Goal: Information Seeking & Learning: Find specific fact

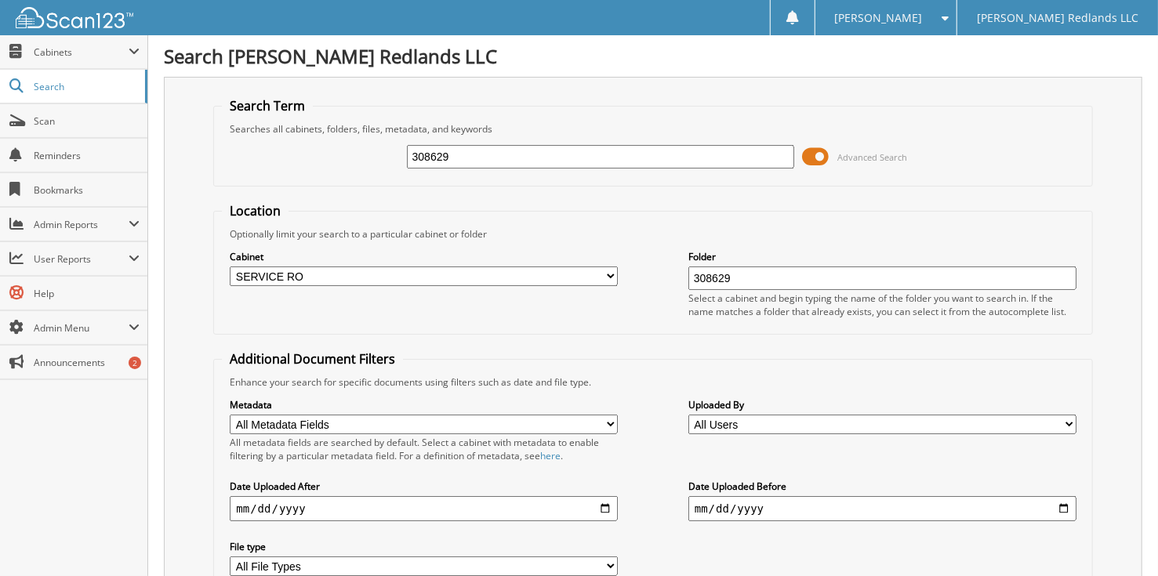
click at [503, 153] on input "308629" at bounding box center [601, 157] width 388 height 24
type input "3"
type input "301190"
click at [767, 283] on input "308629" at bounding box center [882, 279] width 388 height 24
type input "301190"
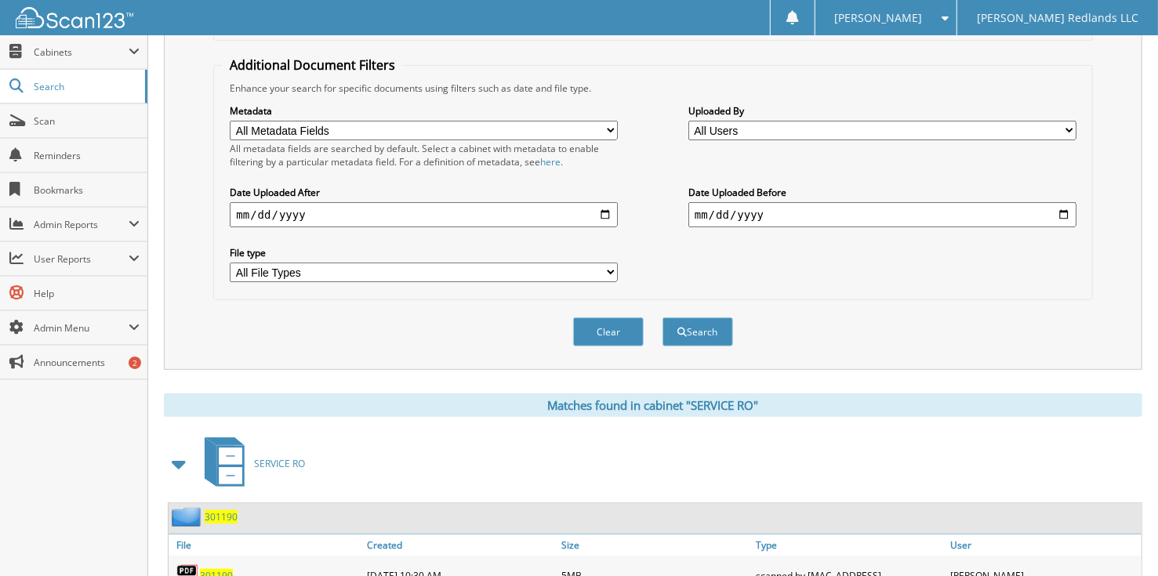
scroll to position [383, 0]
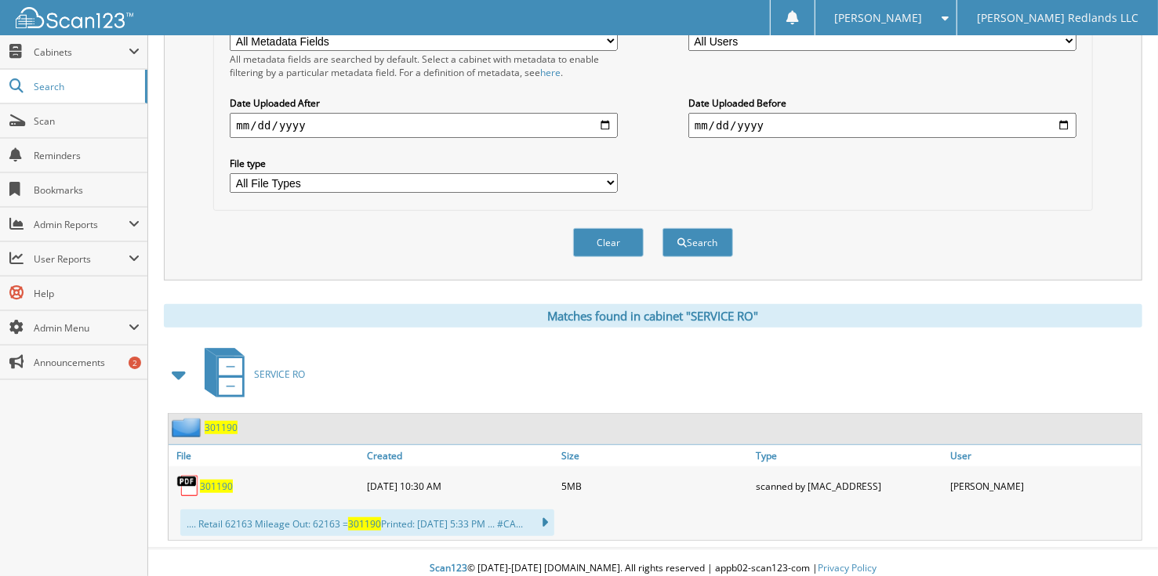
click at [213, 480] on span "301190" at bounding box center [216, 486] width 33 height 13
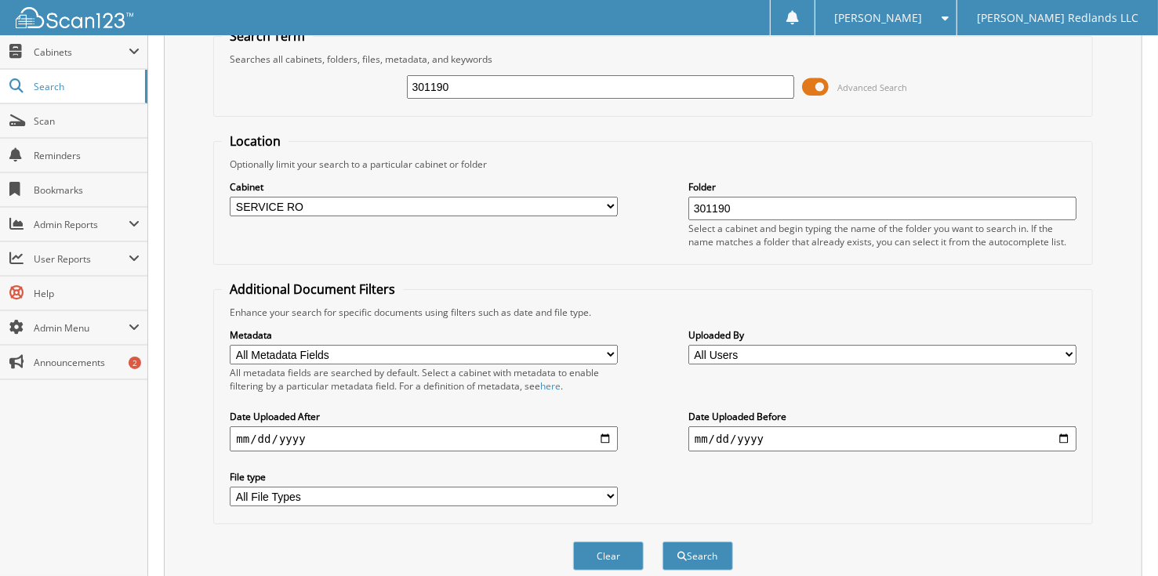
scroll to position [0, 0]
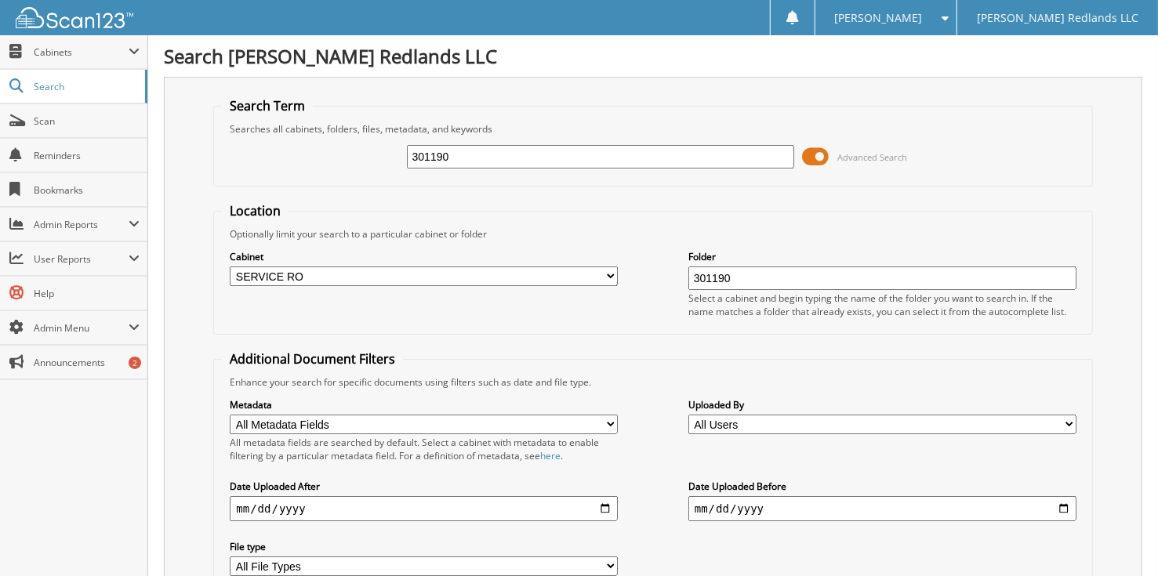
click at [516, 158] on input "301190" at bounding box center [601, 157] width 388 height 24
type input "3"
type input "309662"
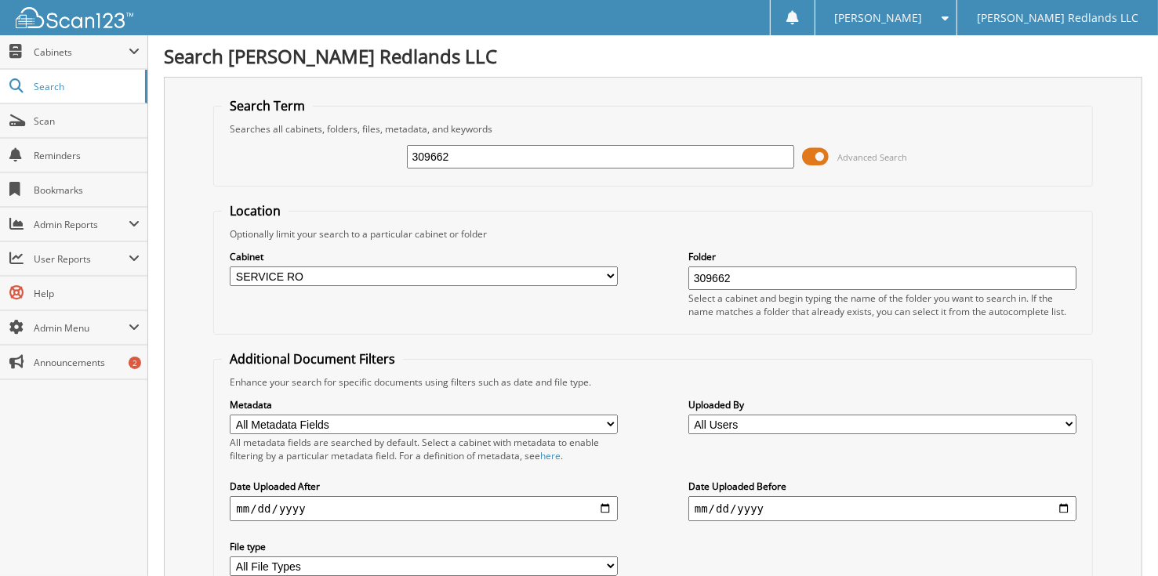
click at [527, 151] on input "309662" at bounding box center [601, 157] width 388 height 24
type input "3"
type input "311000"
click at [802, 275] on input "309662" at bounding box center [882, 279] width 388 height 24
type input "3"
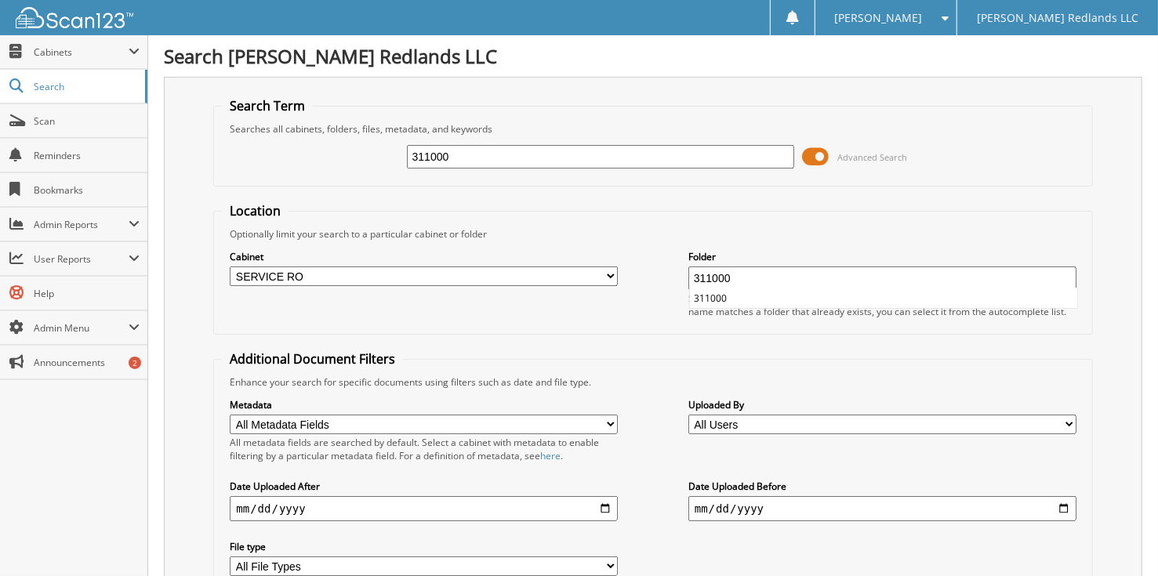
type input "311000"
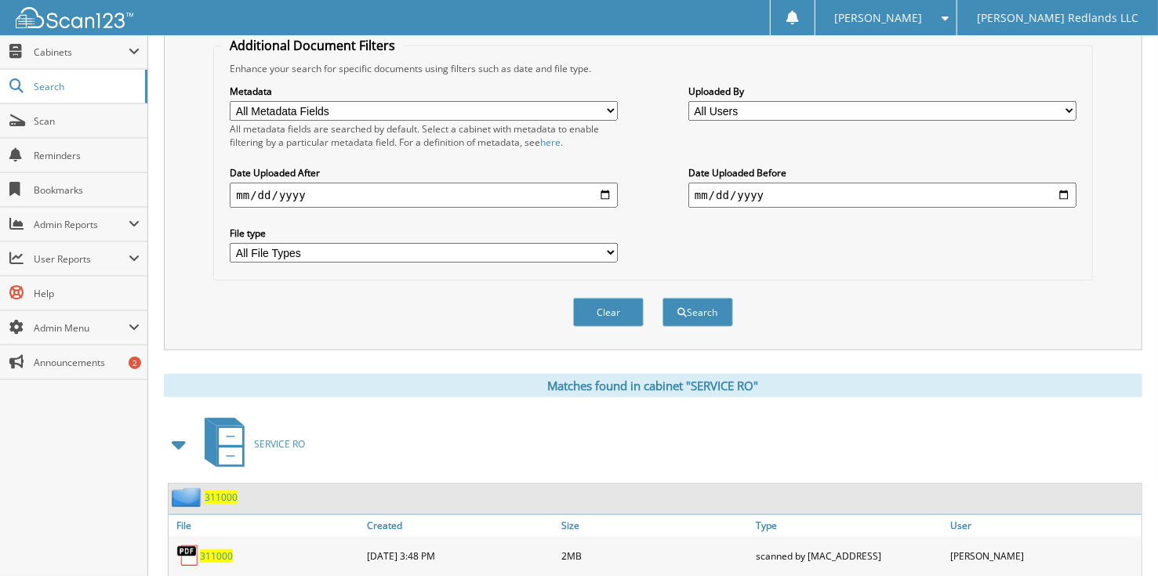
scroll to position [383, 0]
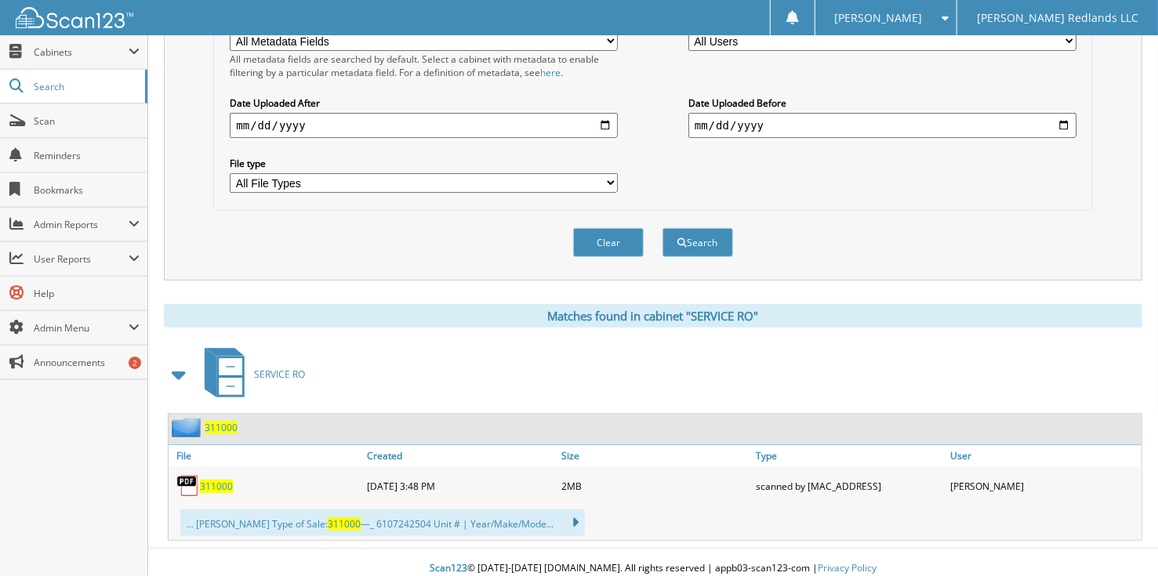
click at [209, 480] on span "311000" at bounding box center [216, 486] width 33 height 13
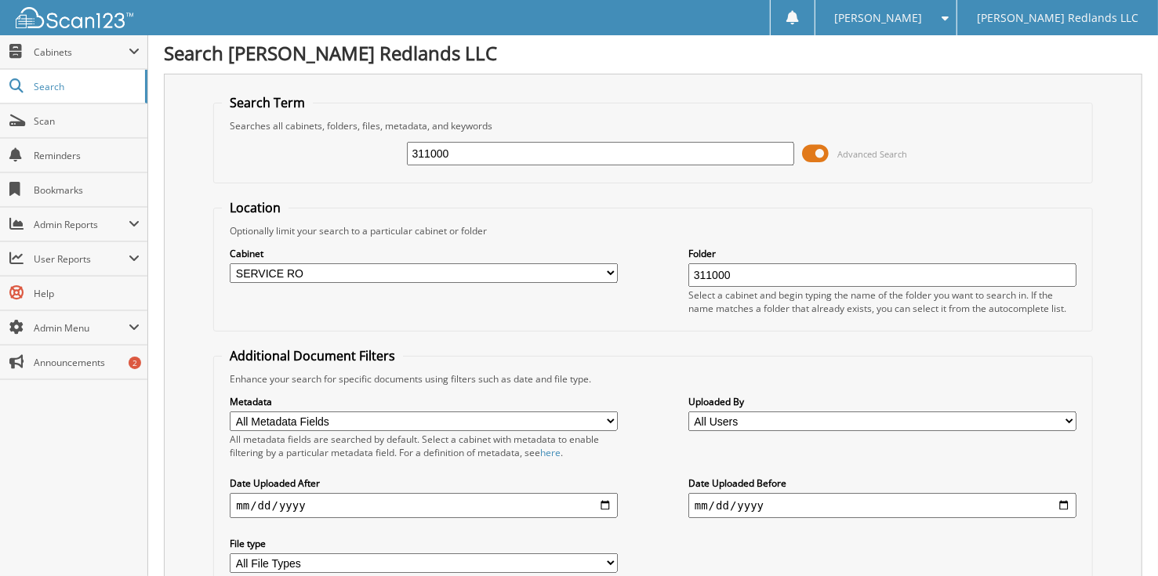
scroll to position [0, 0]
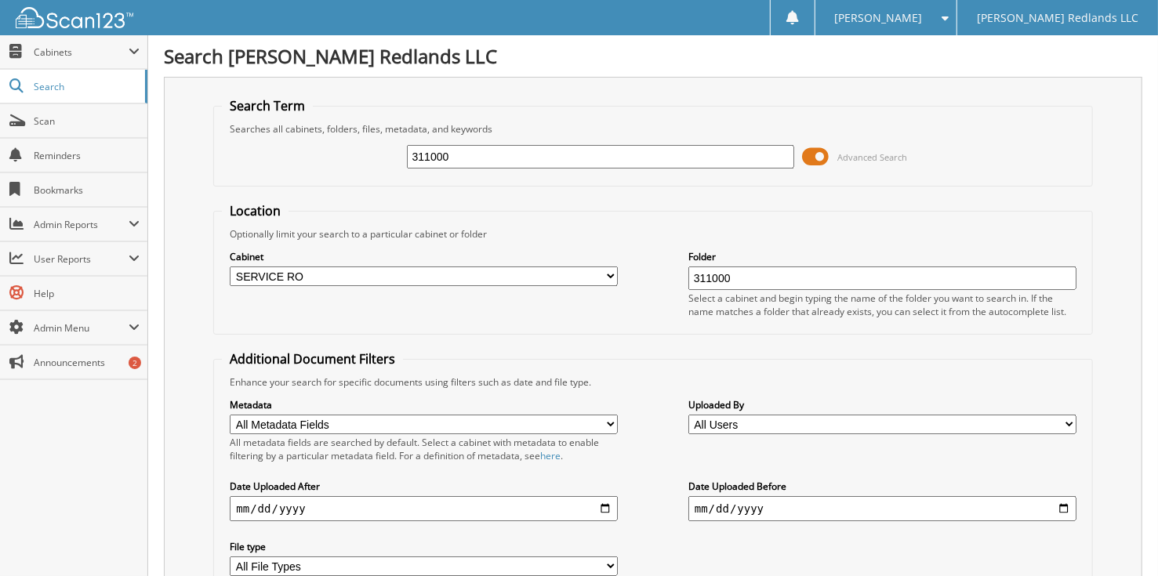
click at [749, 284] on input "311000" at bounding box center [882, 279] width 388 height 24
type input "3"
type input "299352"
click at [484, 158] on input "311000" at bounding box center [601, 157] width 388 height 24
type input "3"
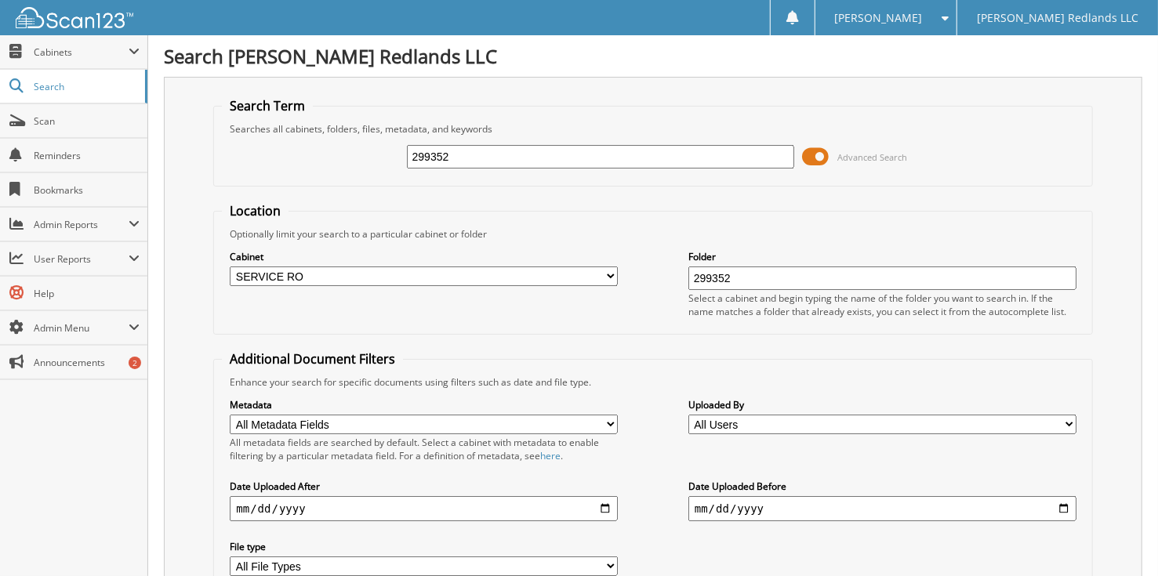
type input "299352"
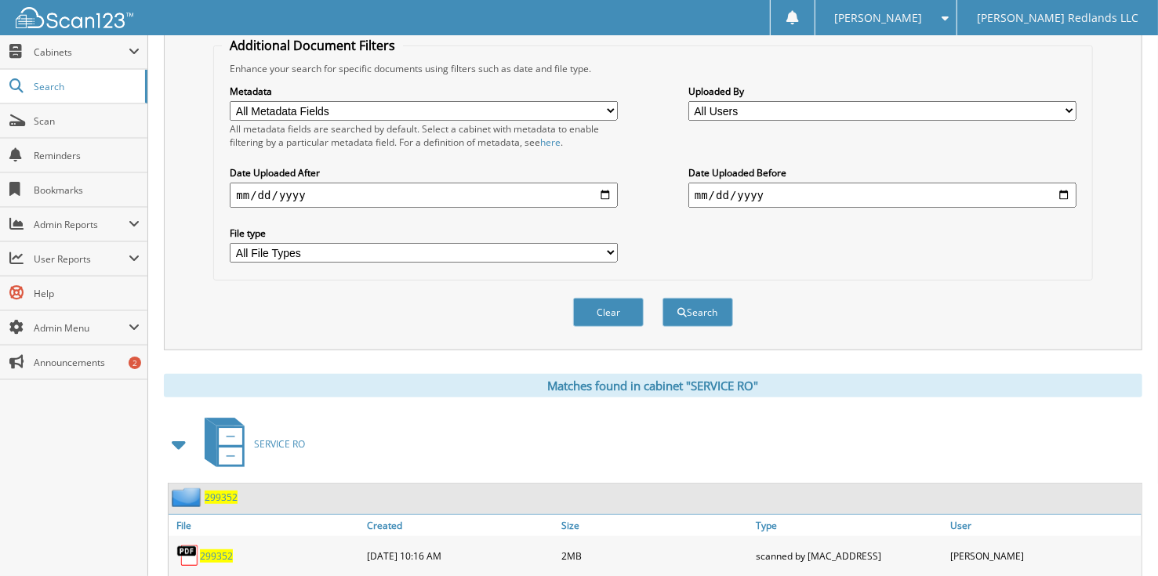
scroll to position [383, 0]
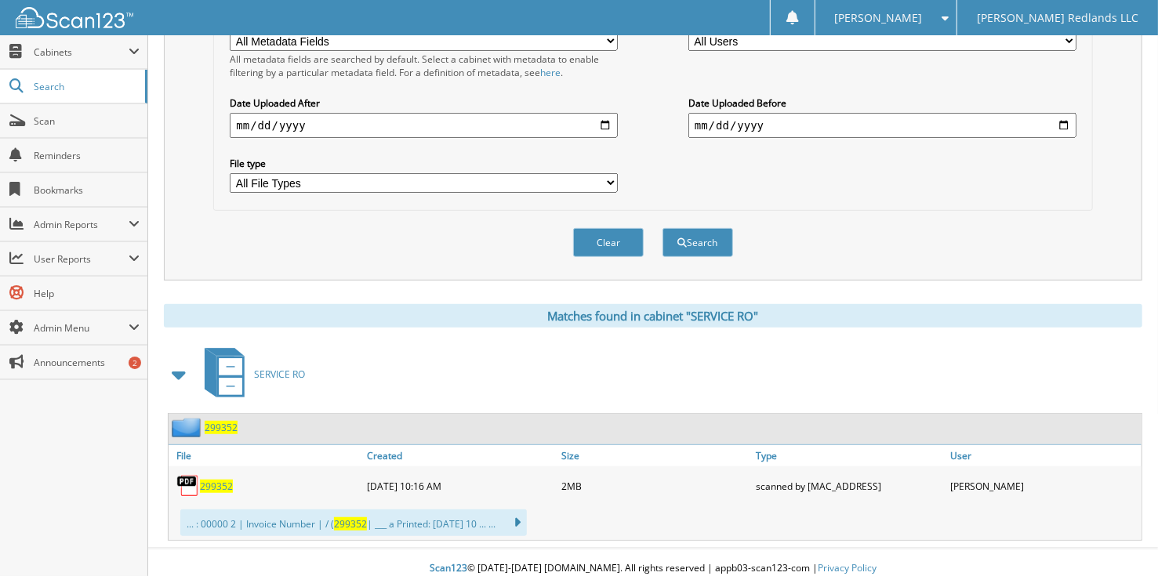
click at [204, 480] on span "299352" at bounding box center [216, 486] width 33 height 13
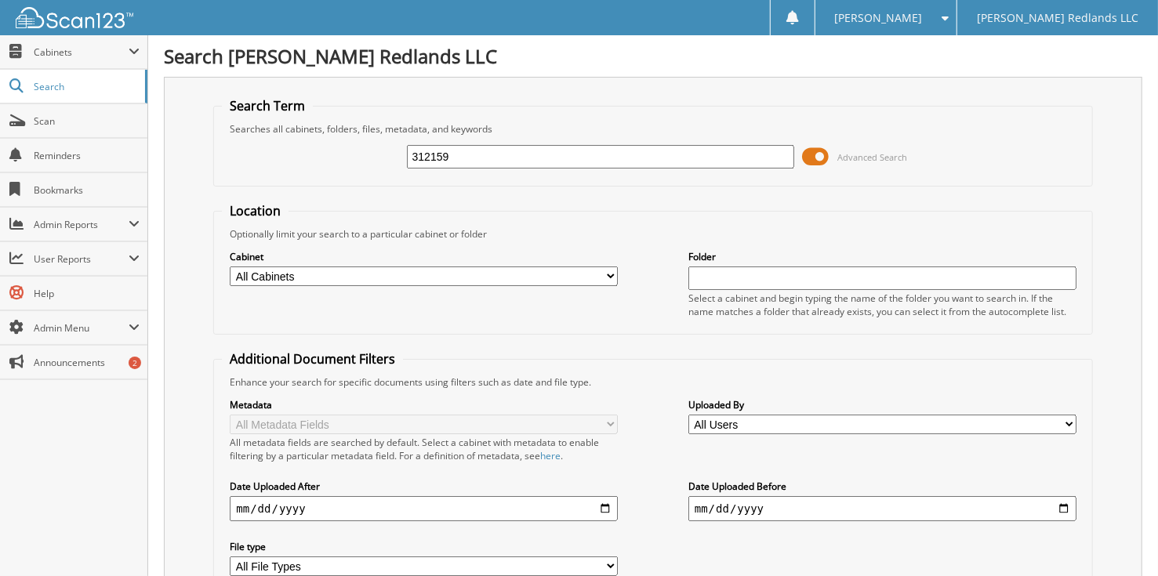
type input "312159"
click at [510, 276] on select "All Cabinets CAR DEALS PARTS SERVICE RO Needs Filing" at bounding box center [424, 277] width 388 height 20
select select "33863"
click at [230, 267] on select "All Cabinets CAR DEALS PARTS SERVICE RO Needs Filing" at bounding box center [424, 277] width 388 height 20
click at [734, 274] on input "text" at bounding box center [882, 279] width 388 height 24
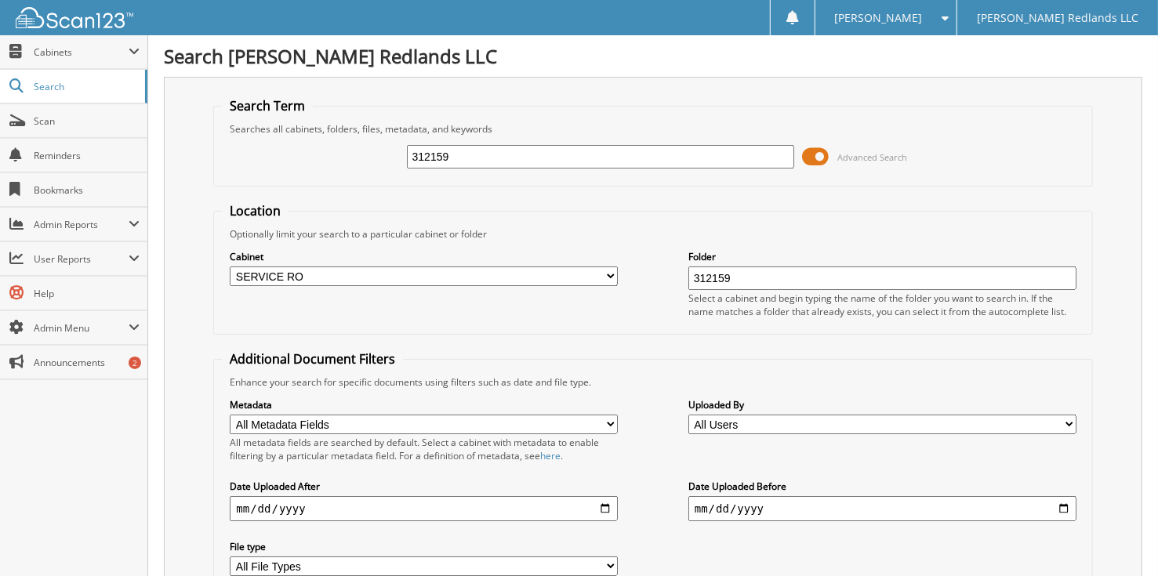
type input "312159"
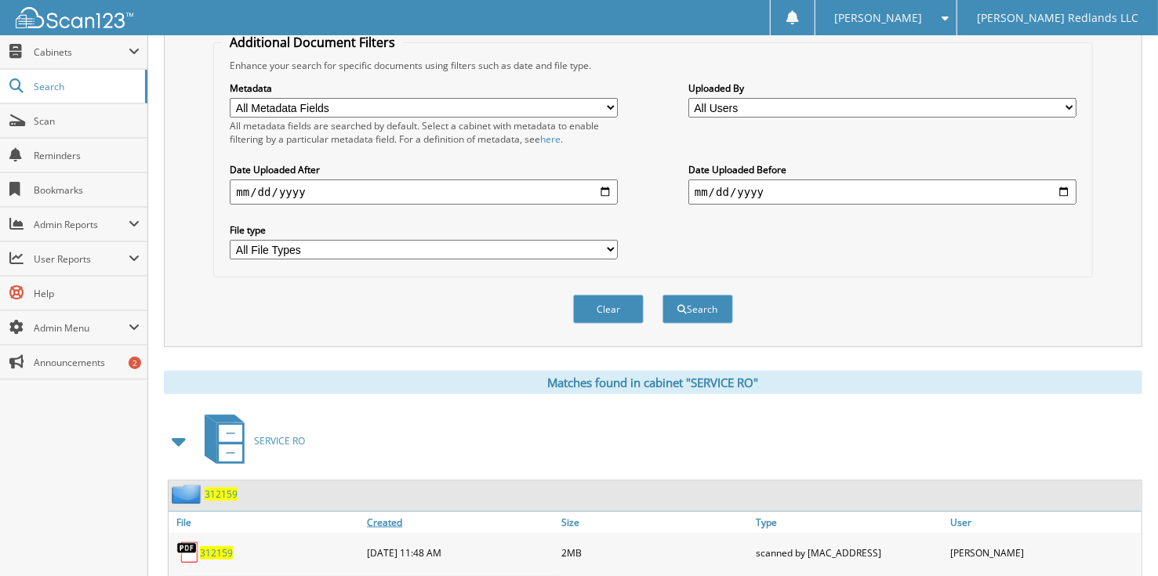
scroll to position [383, 0]
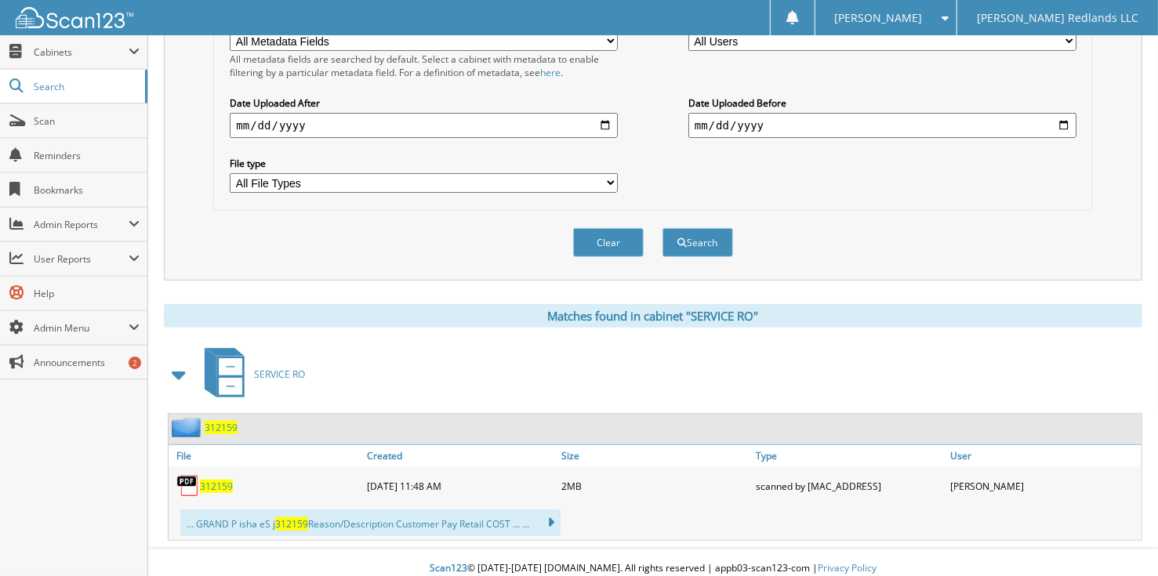
click at [212, 480] on span "312159" at bounding box center [216, 486] width 33 height 13
click at [208, 480] on span "312159" at bounding box center [216, 486] width 33 height 13
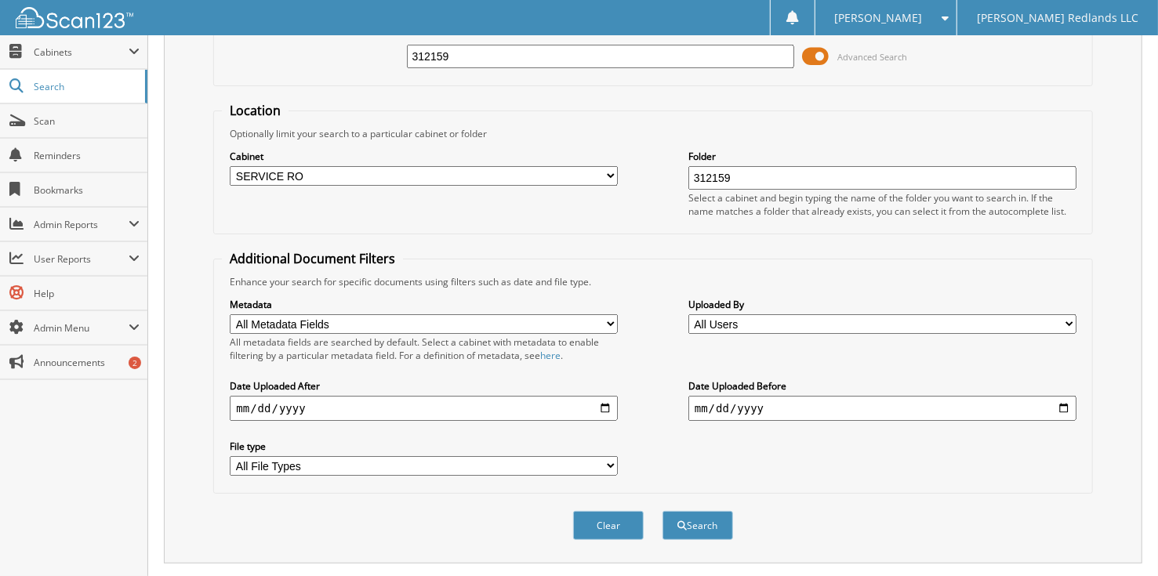
scroll to position [70, 0]
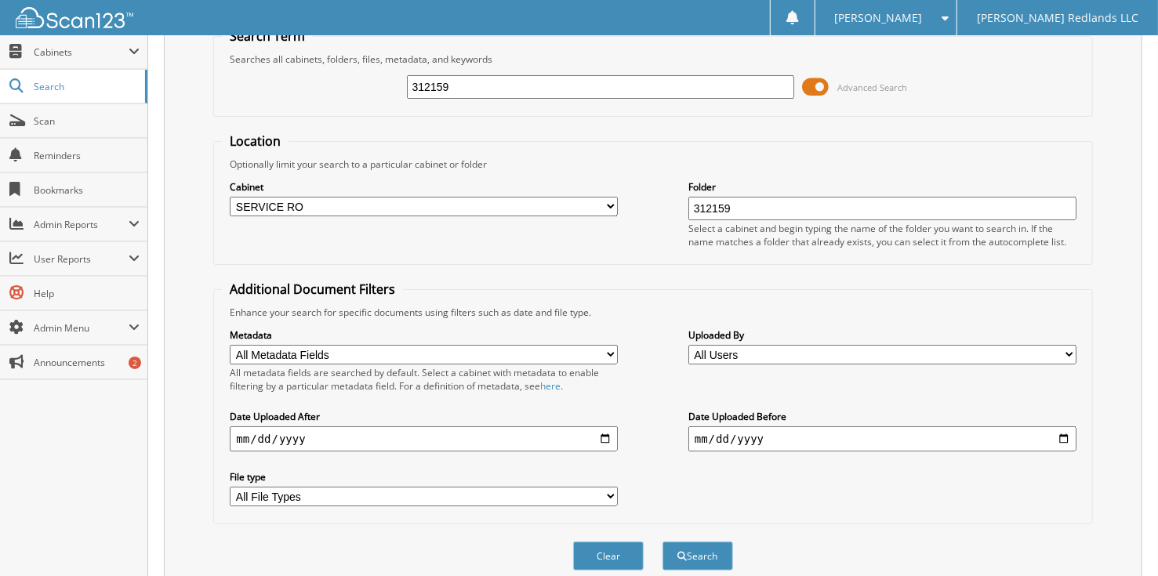
click at [746, 209] on input "312159" at bounding box center [882, 209] width 388 height 24
type input "312261"
click at [517, 80] on input "312159" at bounding box center [601, 87] width 388 height 24
type input "312261"
click at [662, 542] on button "Search" at bounding box center [697, 556] width 71 height 29
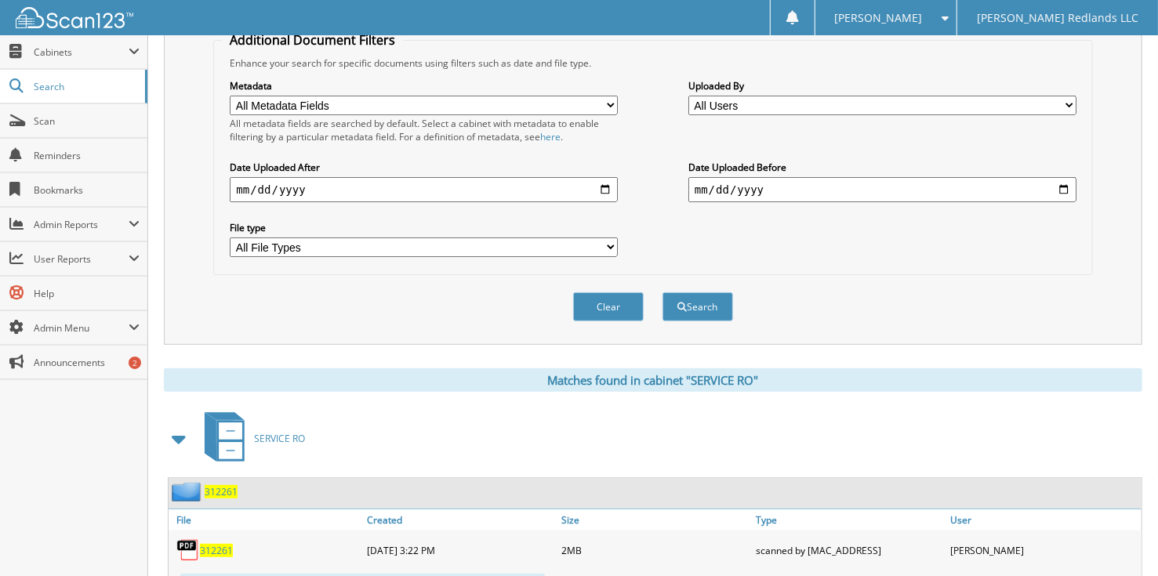
scroll to position [383, 0]
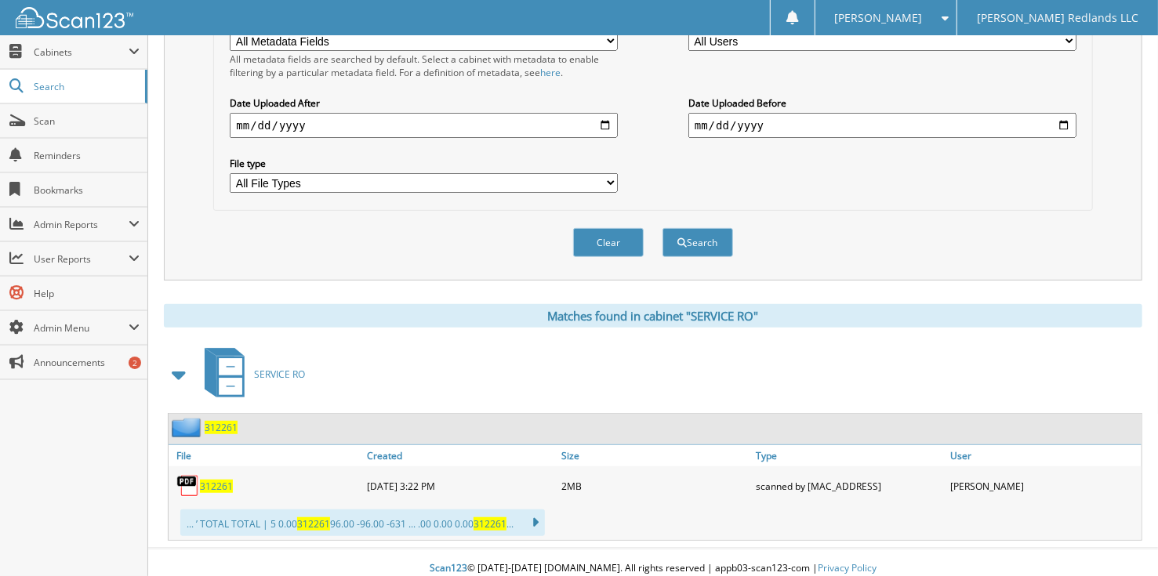
click at [220, 480] on span "312261" at bounding box center [216, 486] width 33 height 13
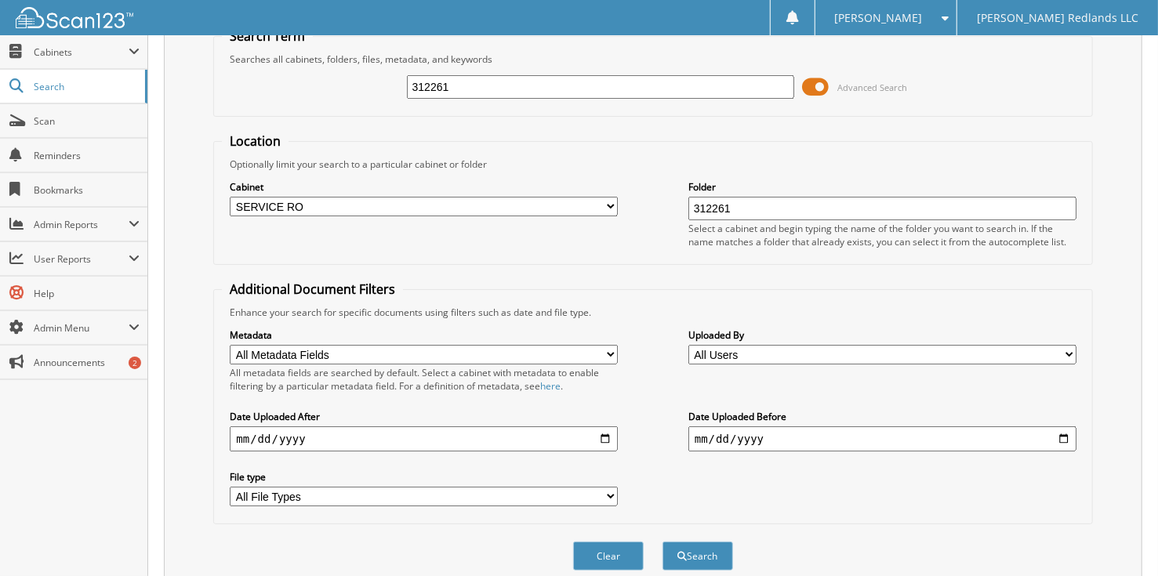
scroll to position [0, 0]
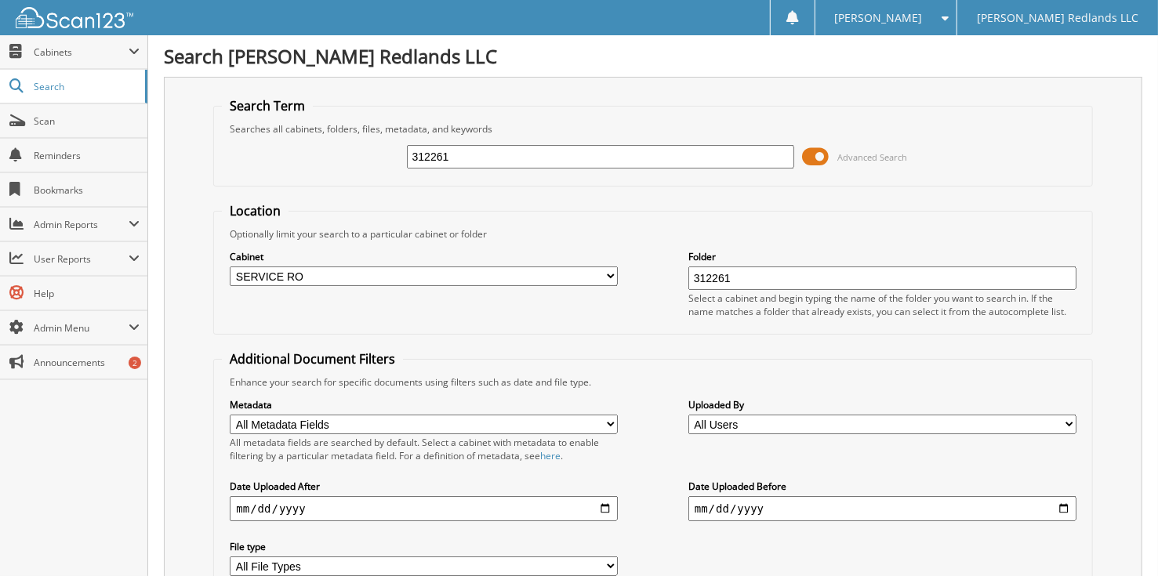
click at [744, 272] on input "312261" at bounding box center [882, 279] width 388 height 24
type input "3"
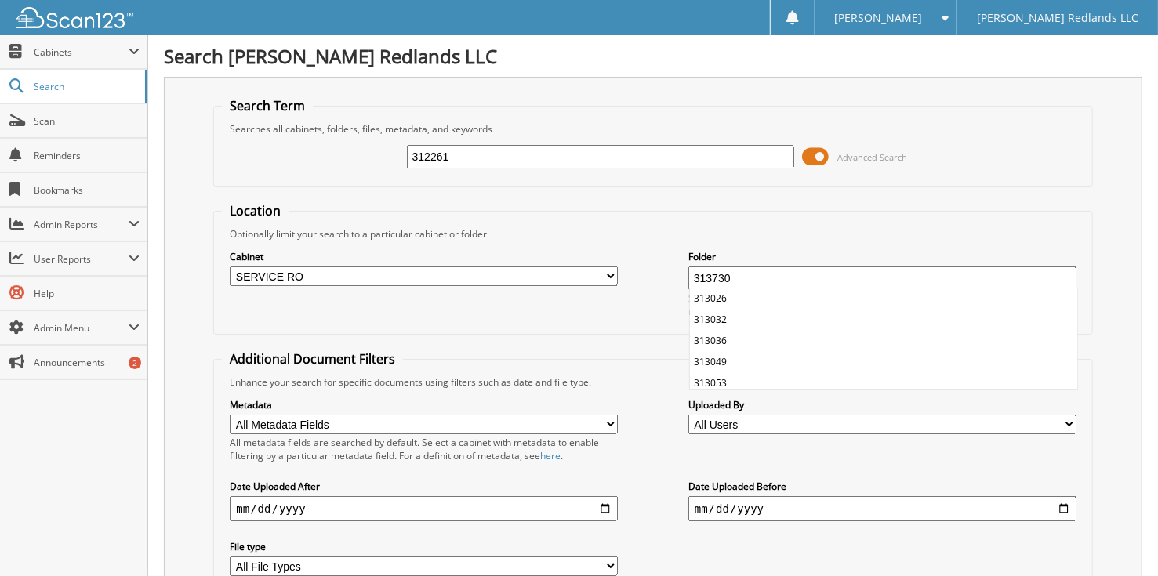
type input "313730"
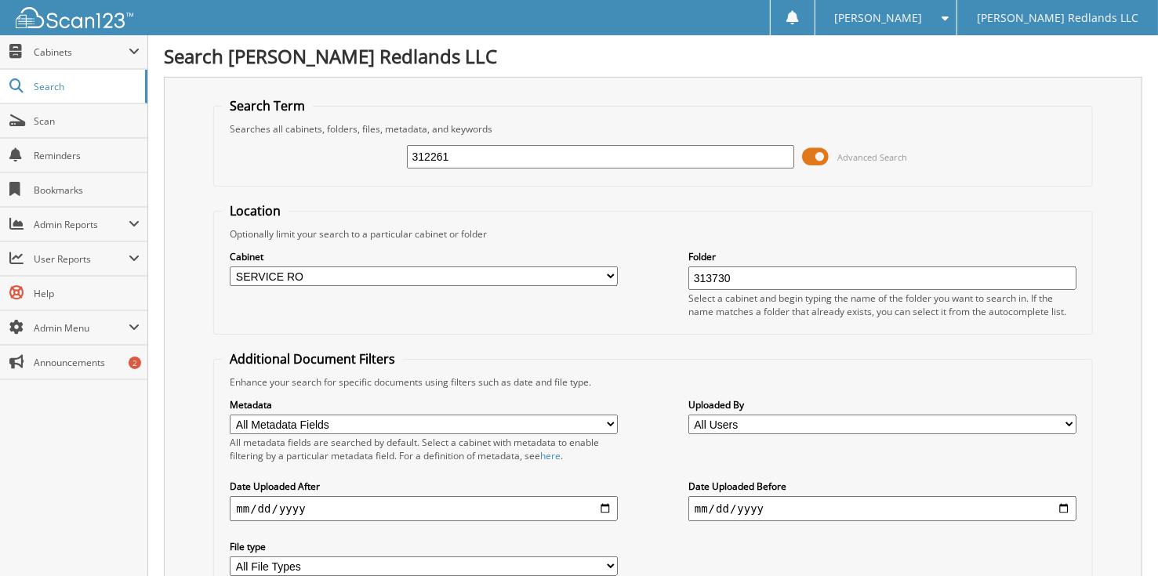
click at [469, 163] on input "312261" at bounding box center [601, 157] width 388 height 24
type input "313730"
click at [751, 292] on div "Select a cabinet and begin typing the name of the folder you want to search in.…" at bounding box center [882, 305] width 388 height 27
drag, startPoint x: 751, startPoint y: 288, endPoint x: 749, endPoint y: 270, distance: 18.2
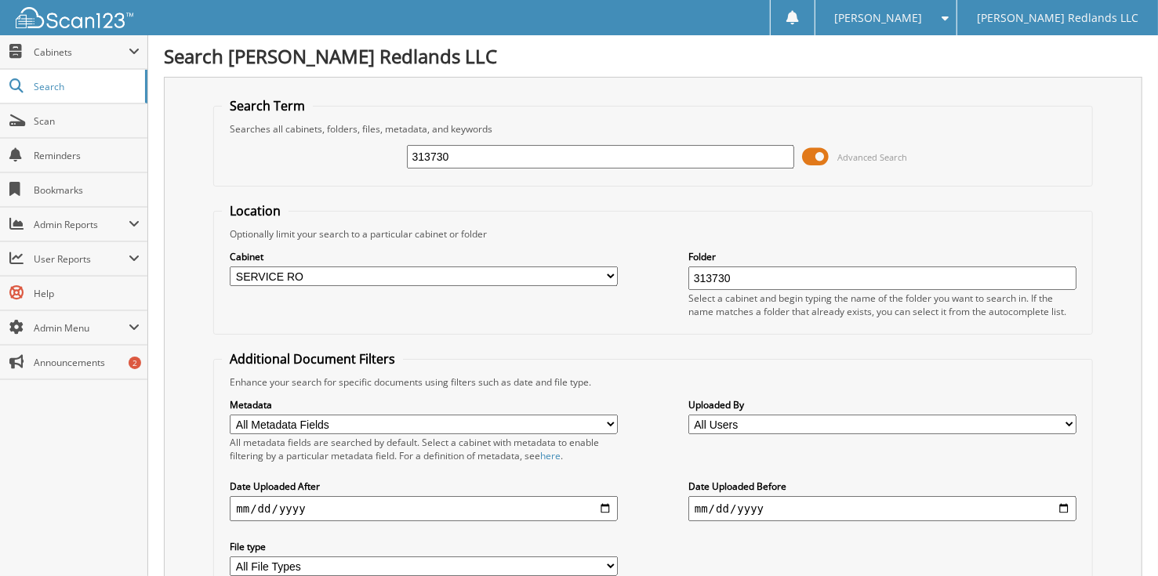
click at [749, 270] on input "313730" at bounding box center [882, 279] width 388 height 24
type input "3"
type input "314518"
click at [484, 149] on input "313730" at bounding box center [601, 157] width 388 height 24
type input "3"
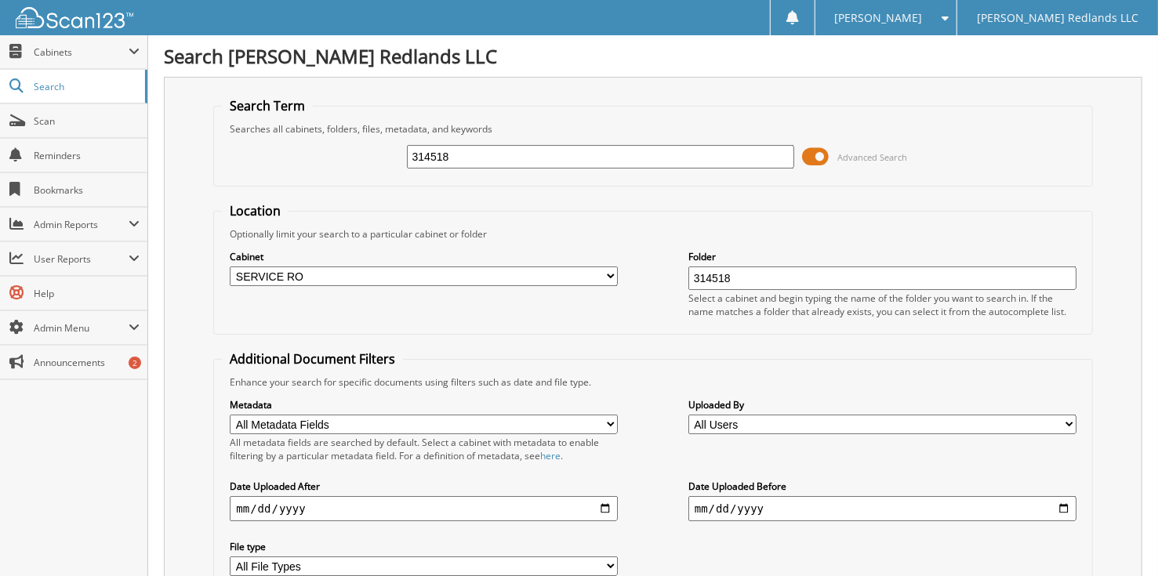
type input "314518"
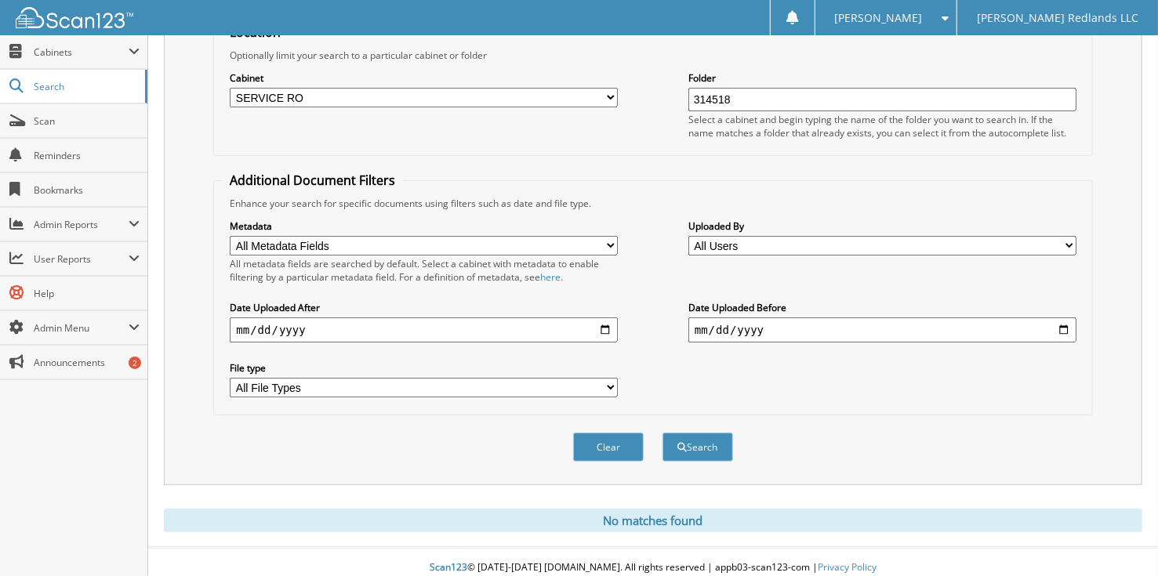
scroll to position [179, 0]
click at [780, 92] on input "314518" at bounding box center [882, 100] width 388 height 24
type input "3"
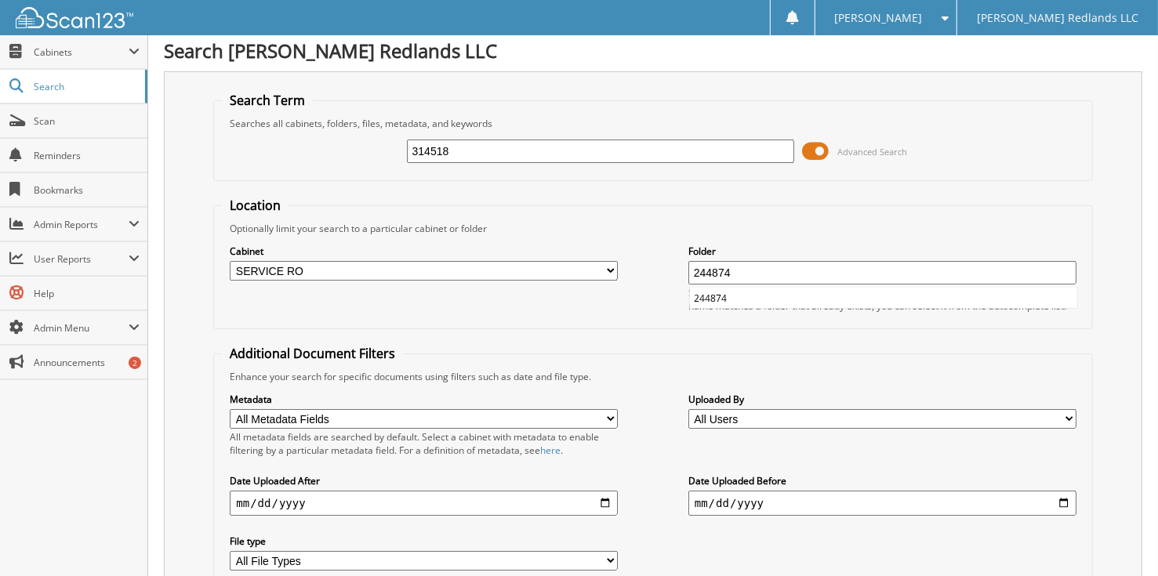
scroll to position [0, 0]
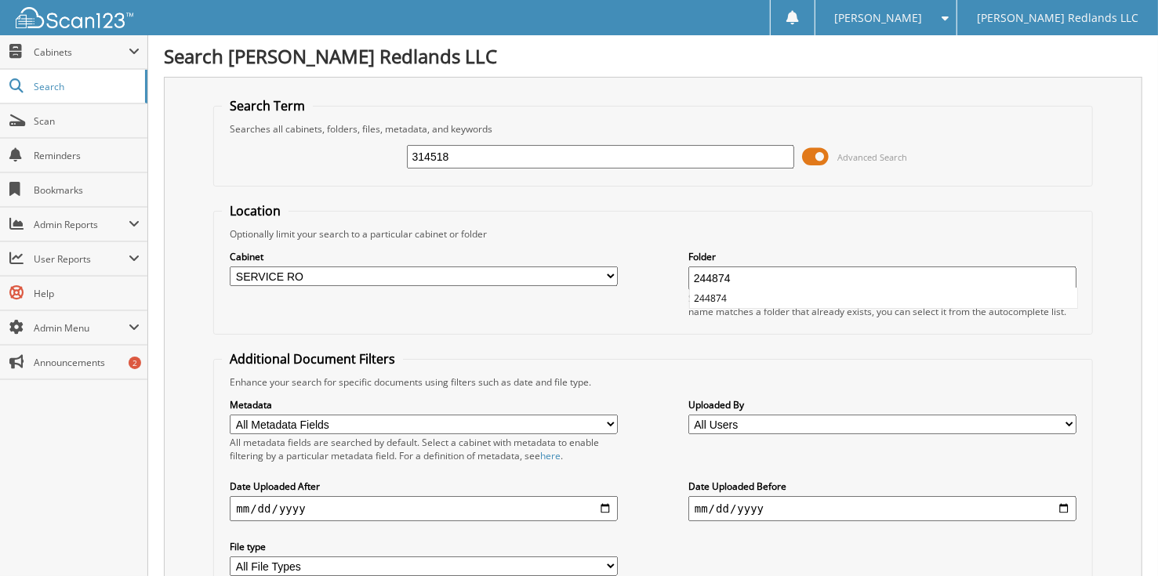
type input "244874"
click at [531, 158] on input "314518" at bounding box center [601, 157] width 388 height 24
type input "3"
type input "244874"
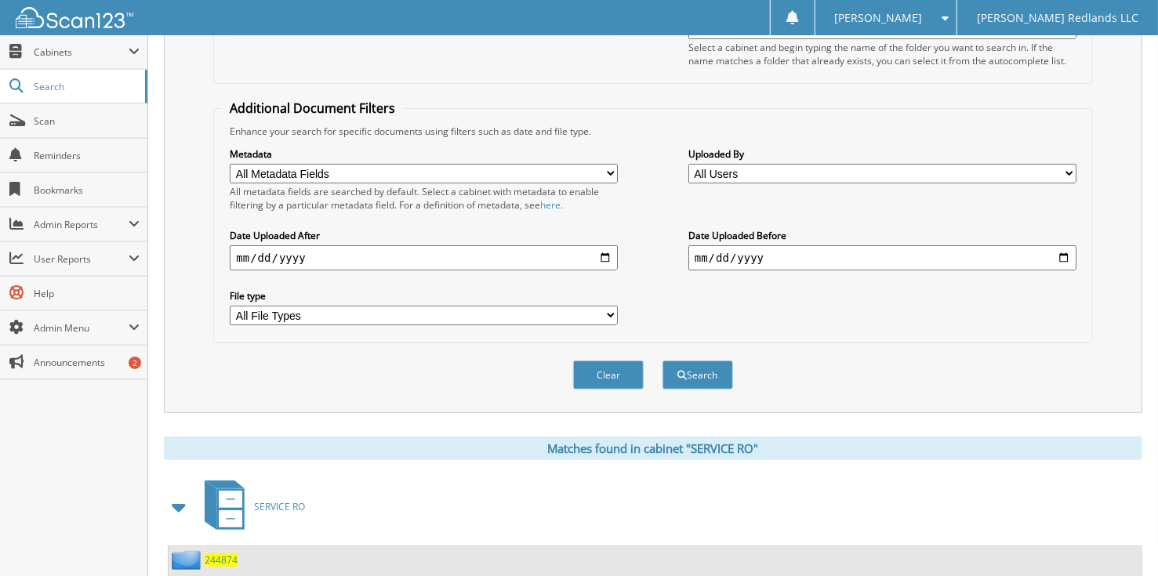
scroll to position [314, 0]
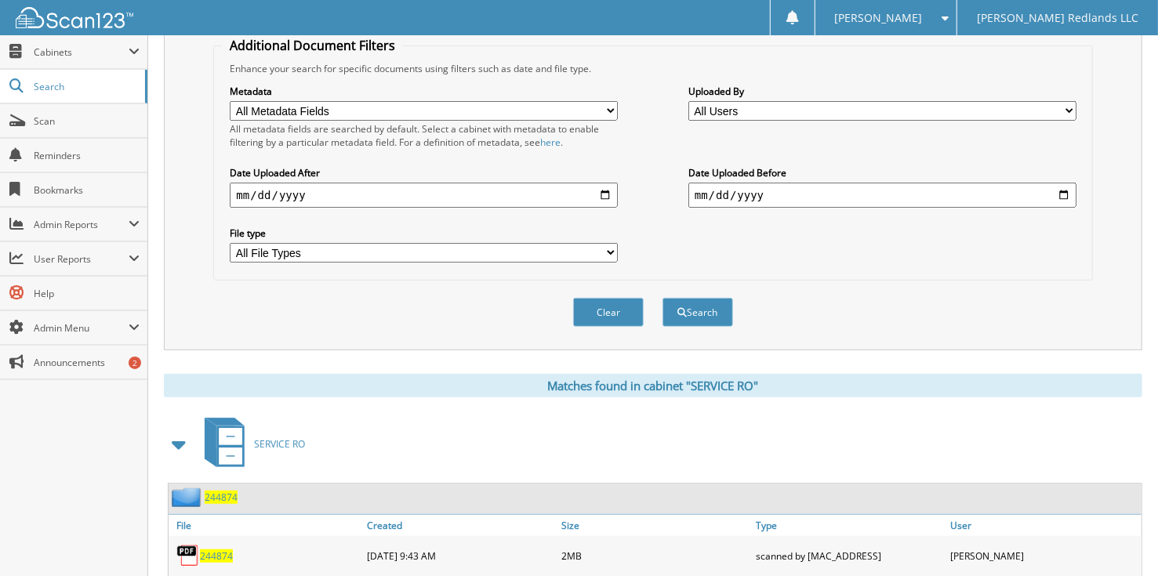
click at [220, 549] on span "244874" at bounding box center [216, 555] width 33 height 13
click at [212, 549] on span "244874" at bounding box center [216, 555] width 33 height 13
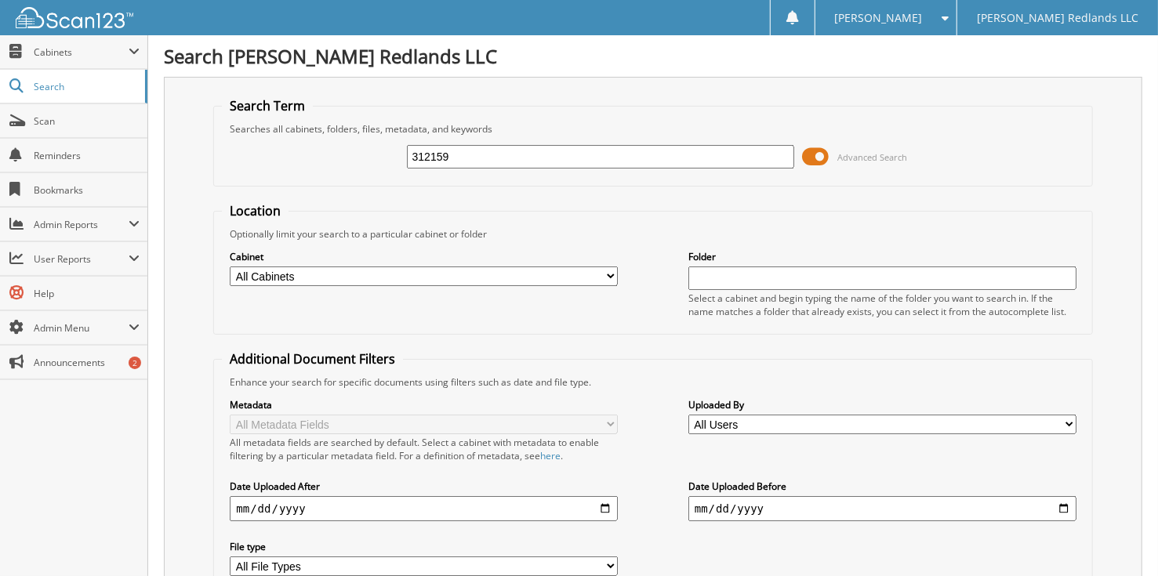
type input "312159"
click at [720, 275] on input "text" at bounding box center [882, 279] width 388 height 24
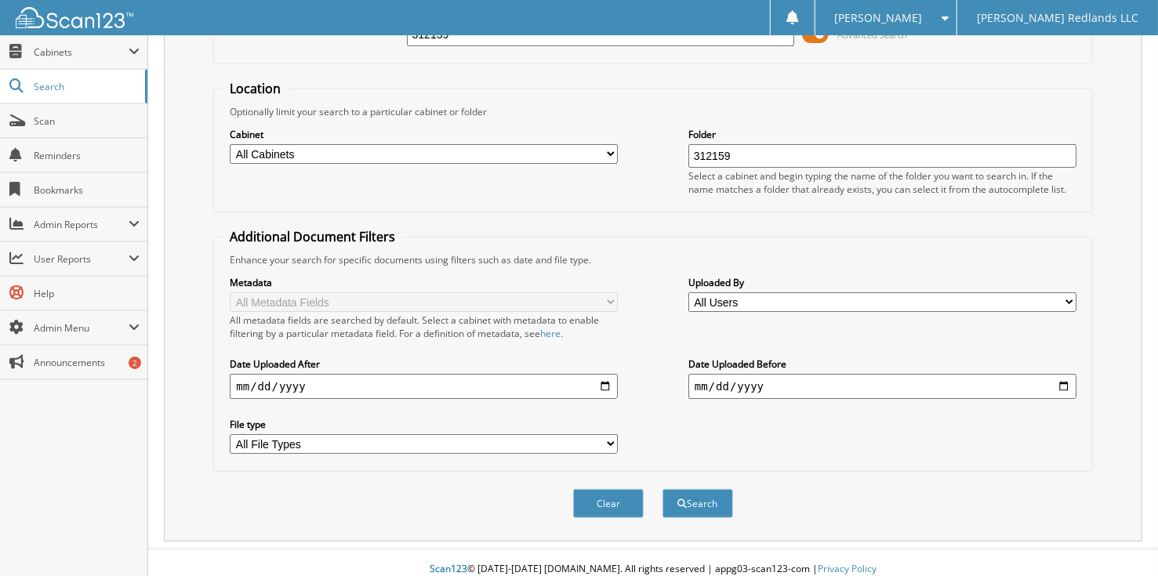
scroll to position [123, 0]
type input "312159"
click at [716, 488] on button "Search" at bounding box center [697, 502] width 71 height 29
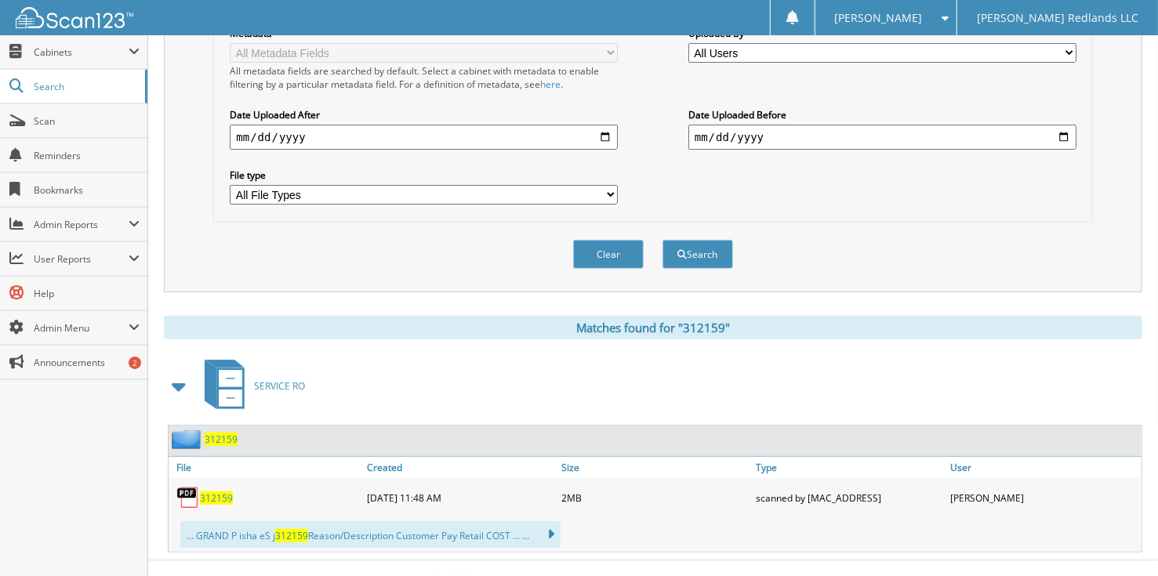
scroll to position [383, 0]
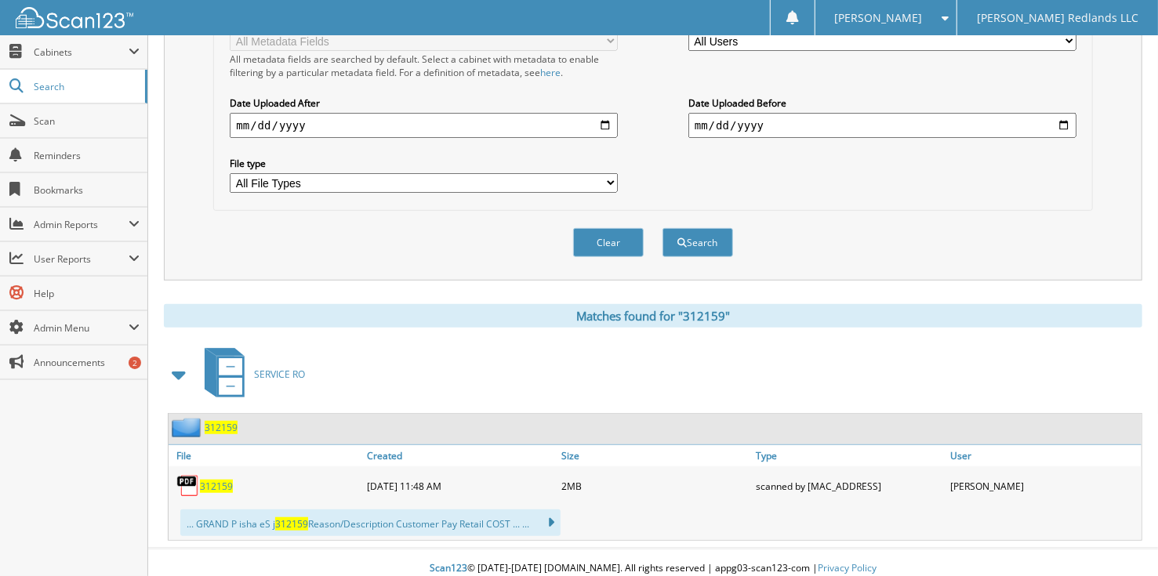
click at [223, 480] on span "312159" at bounding box center [216, 486] width 33 height 13
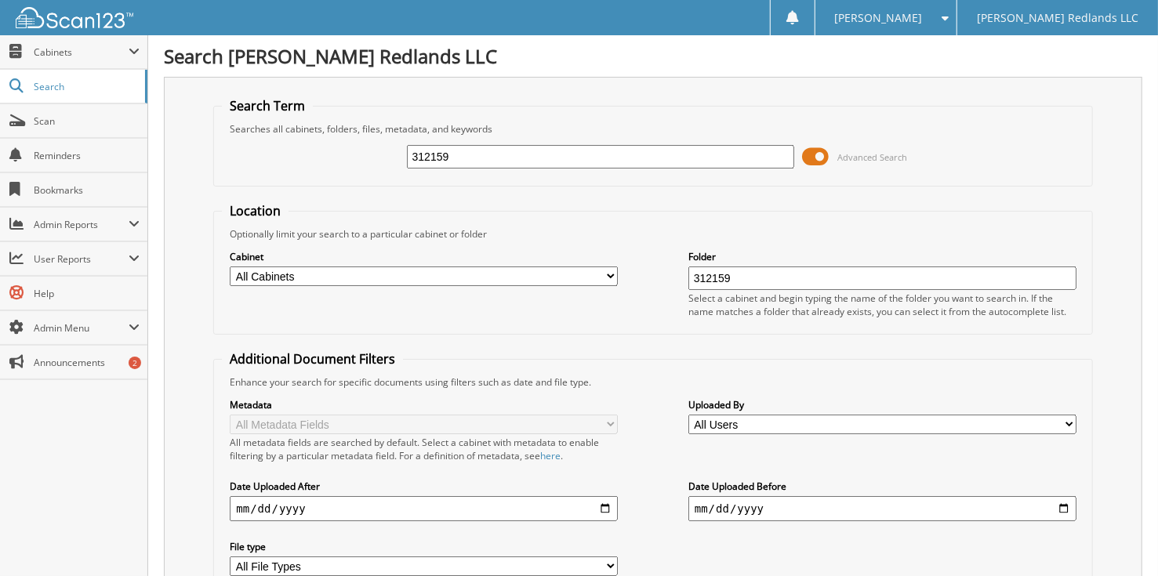
scroll to position [0, 0]
